Goal: Check status: Check status

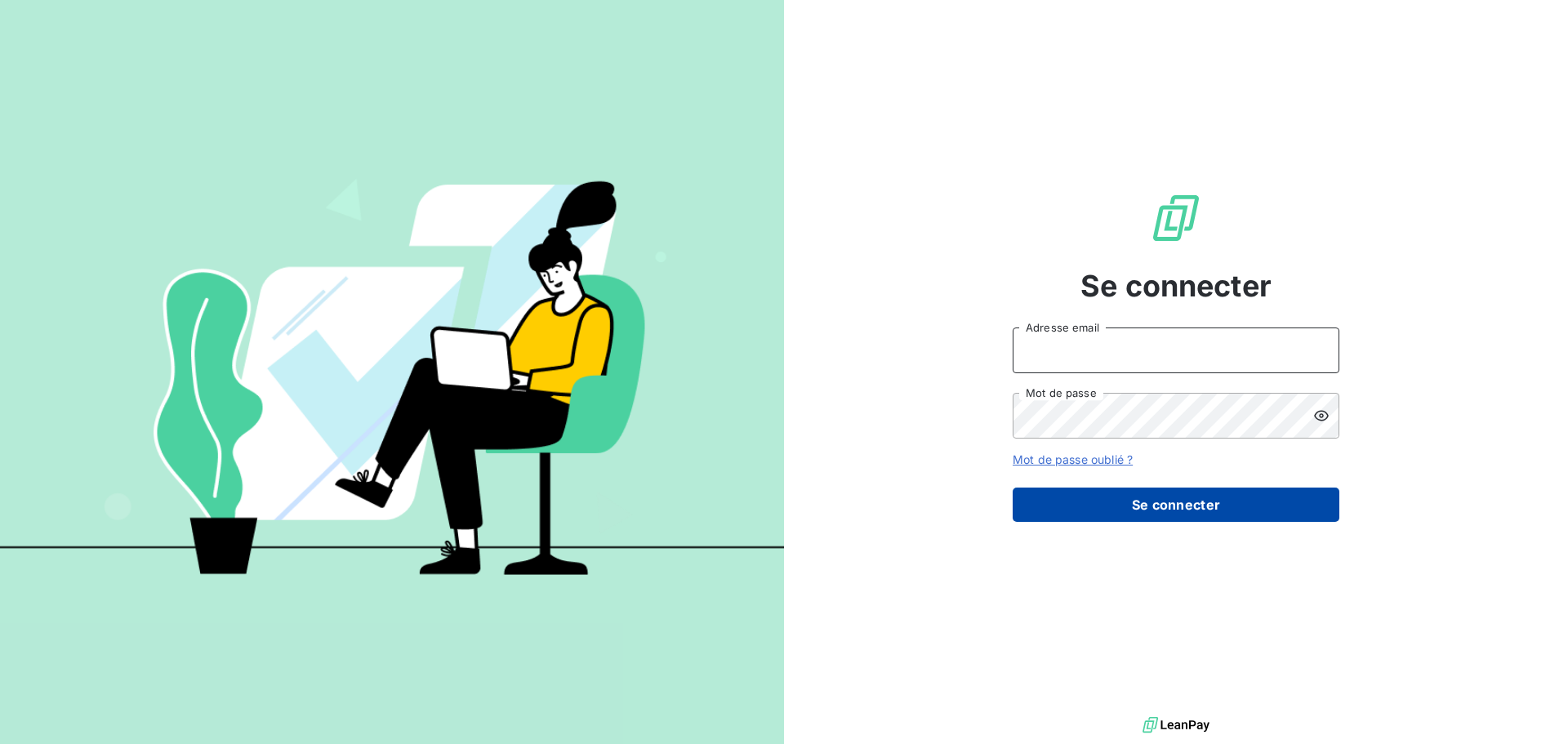
type input "[EMAIL_ADDRESS][DOMAIN_NAME]"
click at [1139, 499] on button "Se connecter" at bounding box center [1176, 504] width 327 height 34
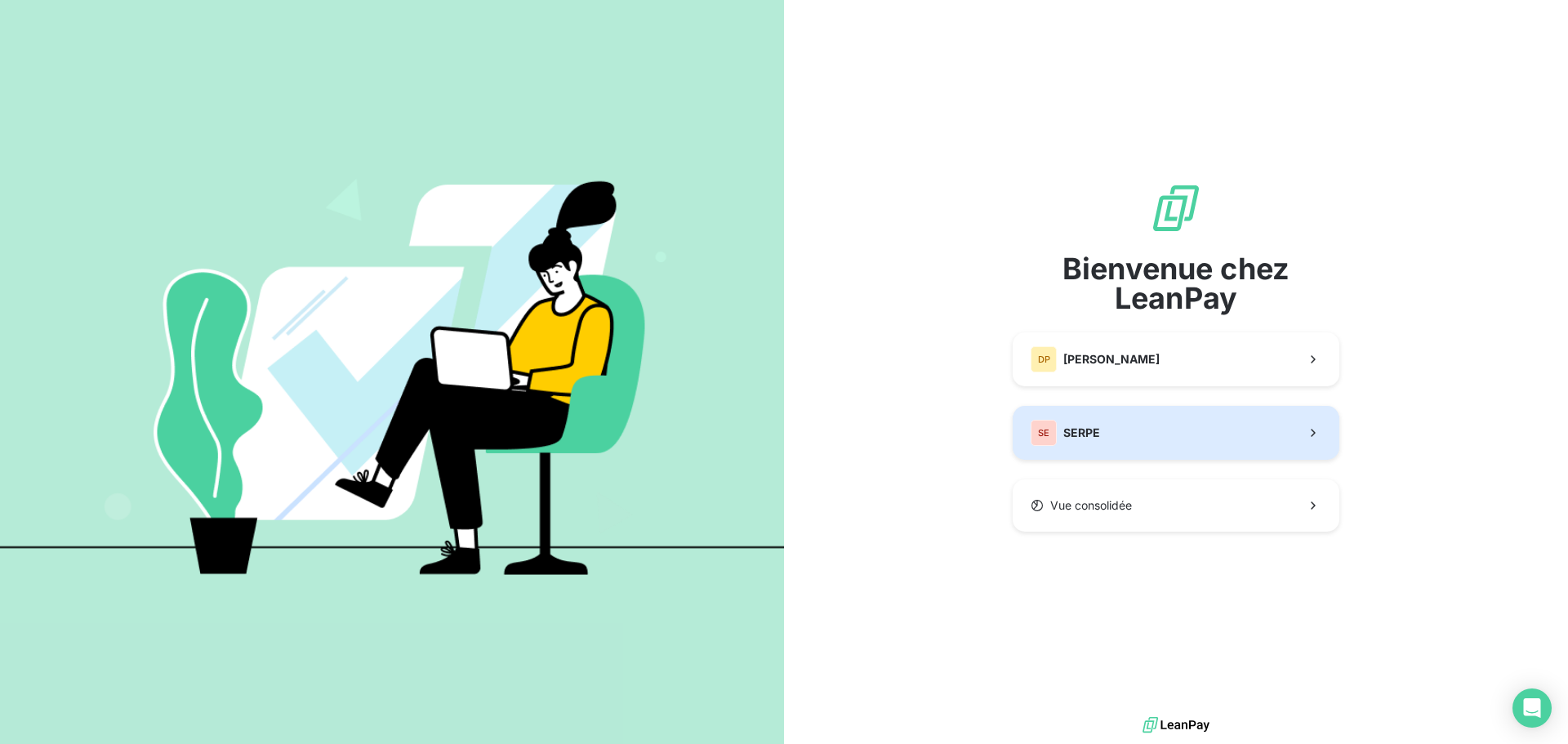
click at [1129, 432] on button "SE SERPE" at bounding box center [1176, 432] width 327 height 54
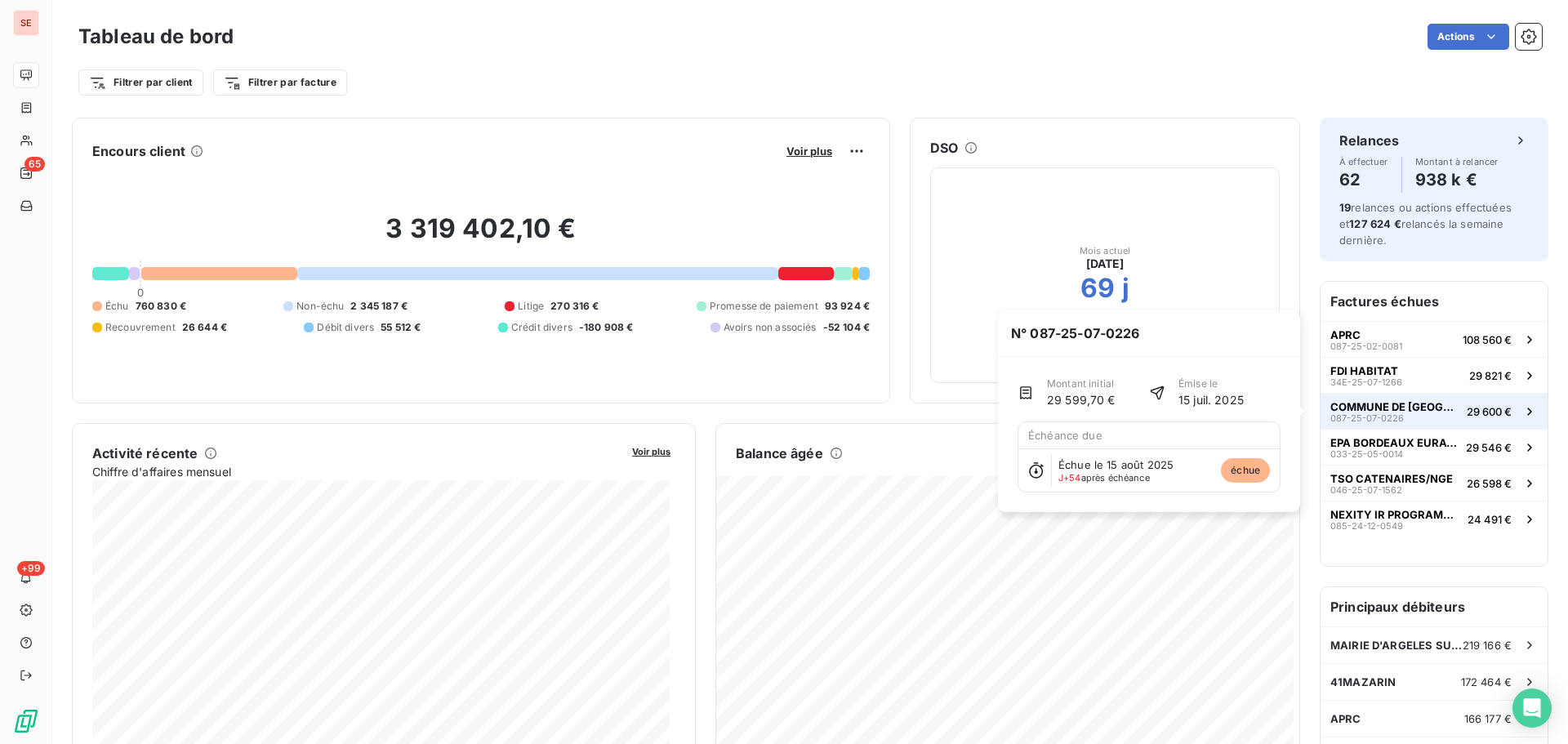
click at [1467, 414] on span "29 600 €" at bounding box center [1489, 411] width 45 height 13
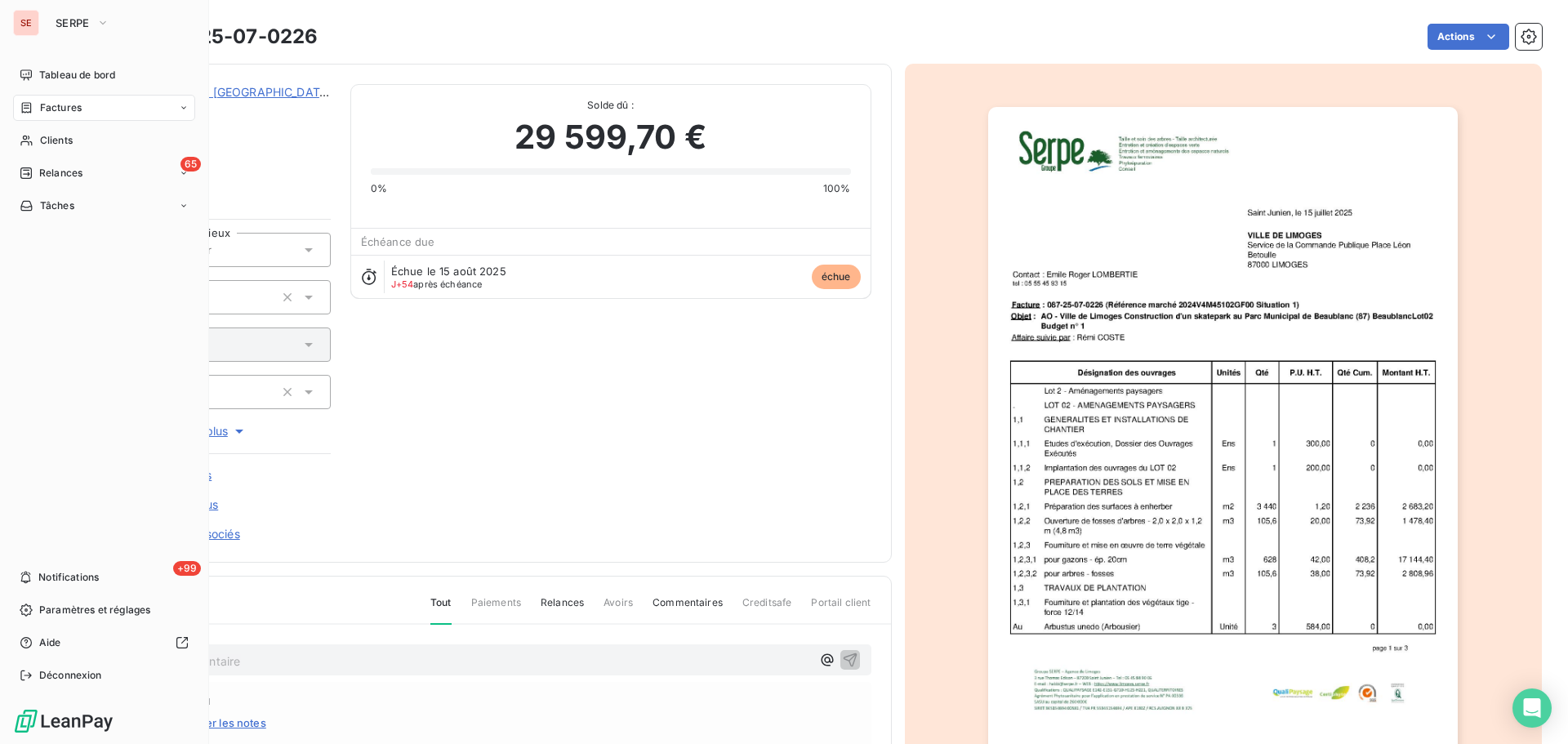
click at [76, 107] on span "Factures" at bounding box center [61, 108] width 42 height 15
click at [62, 271] on span "Relances" at bounding box center [61, 271] width 43 height 15
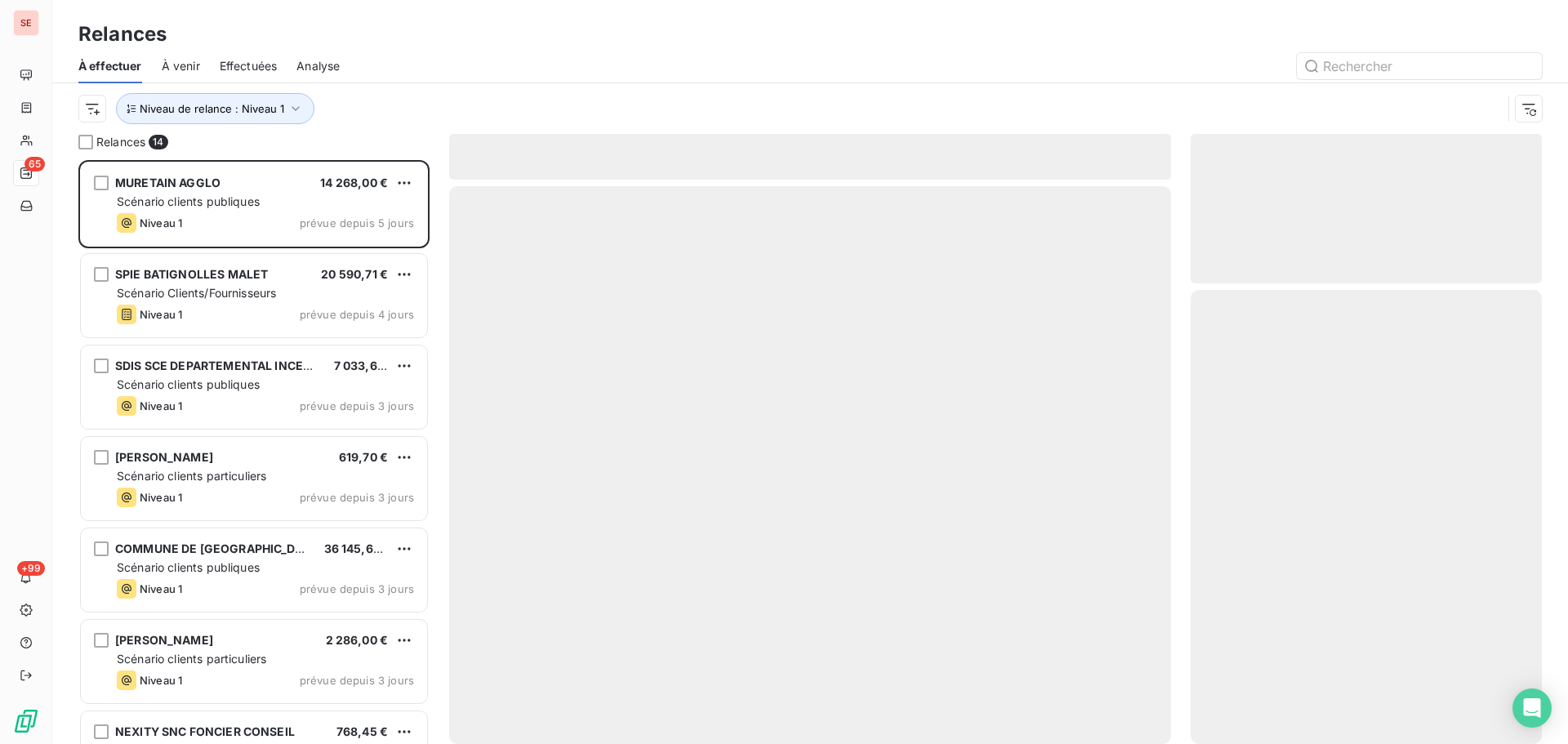
scroll to position [572, 339]
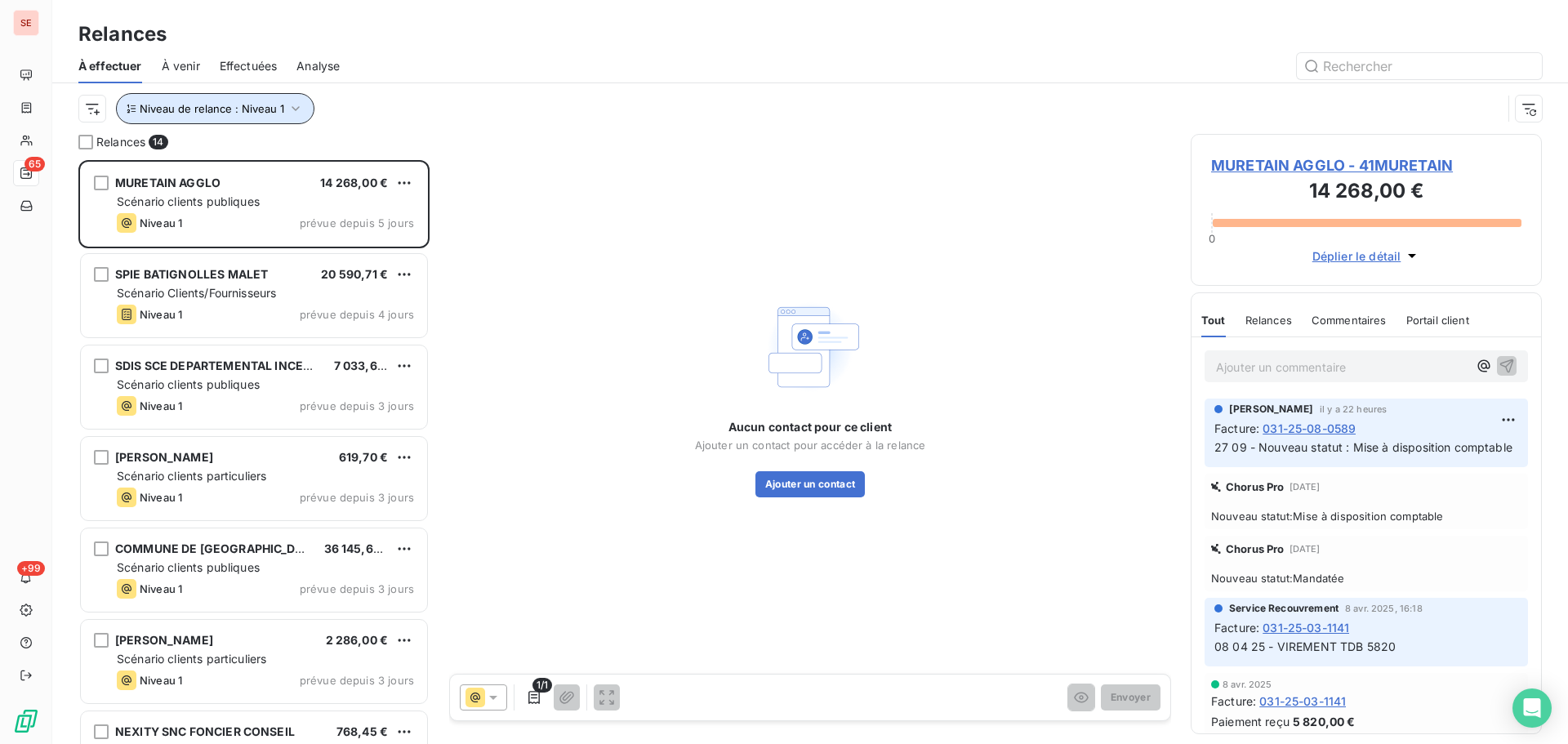
click at [280, 109] on span "Niveau de relance : Niveau 1" at bounding box center [212, 109] width 145 height 13
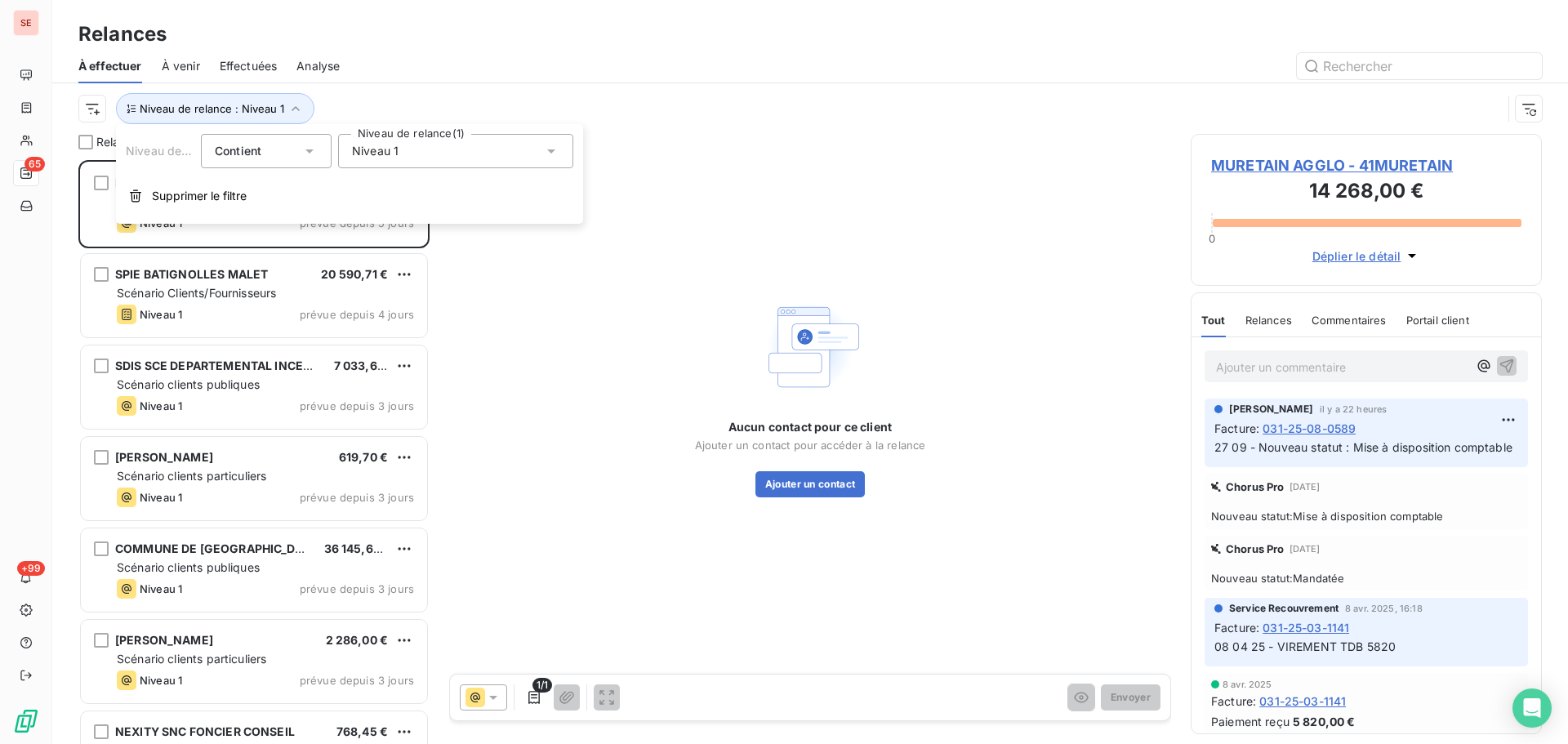
click at [471, 68] on div at bounding box center [950, 66] width 1182 height 26
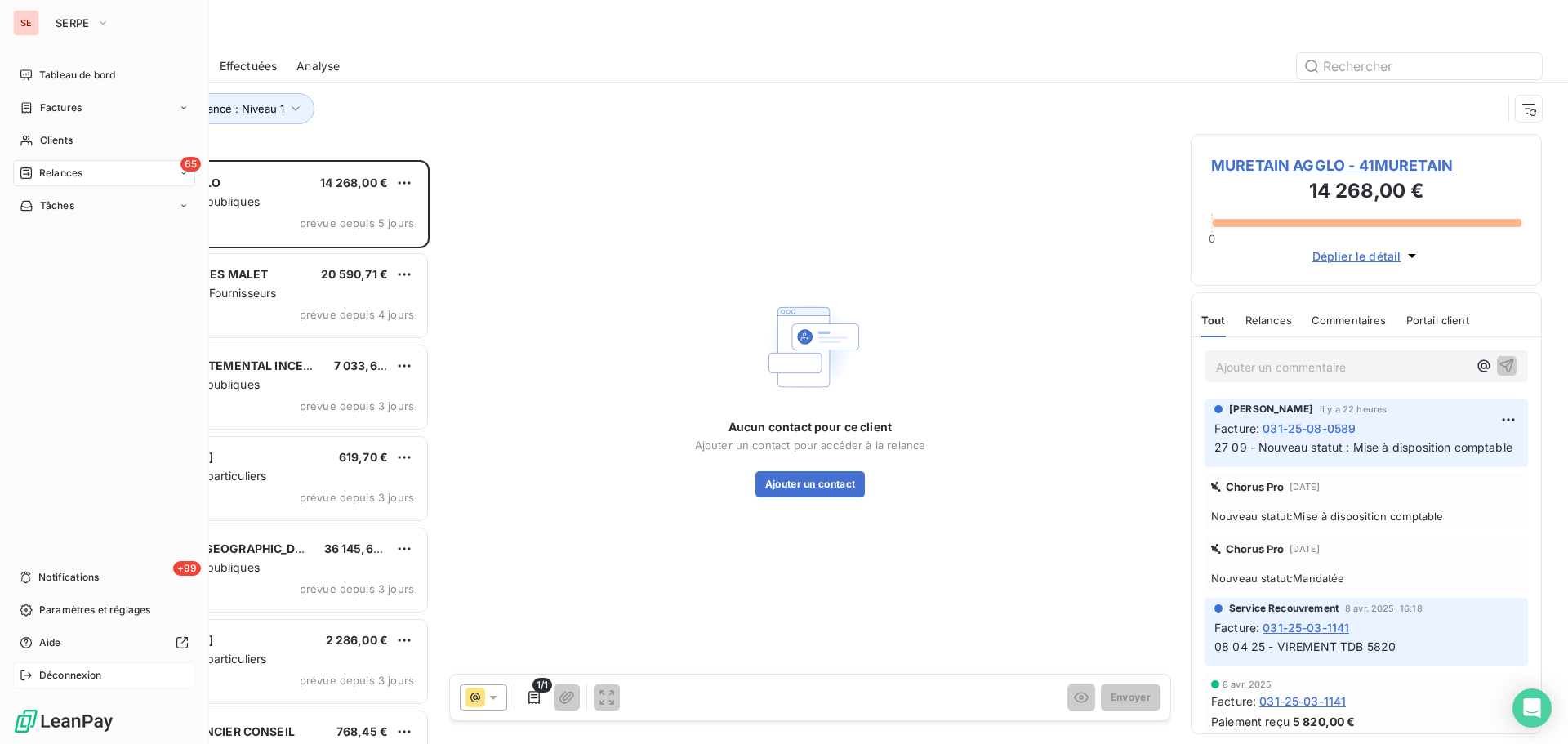
click at [81, 667] on div "Déconnexion" at bounding box center [104, 675] width 182 height 26
